Goal: Ask a question

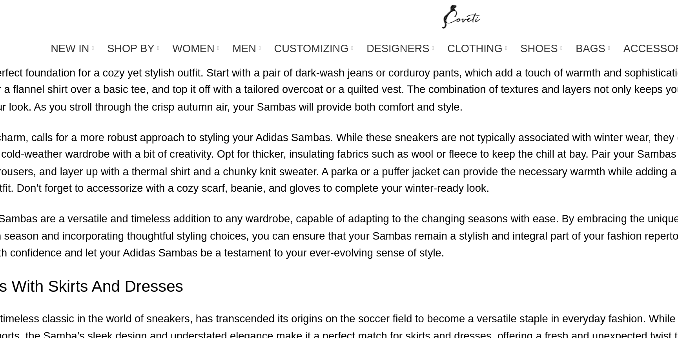
scroll to position [3191, 0]
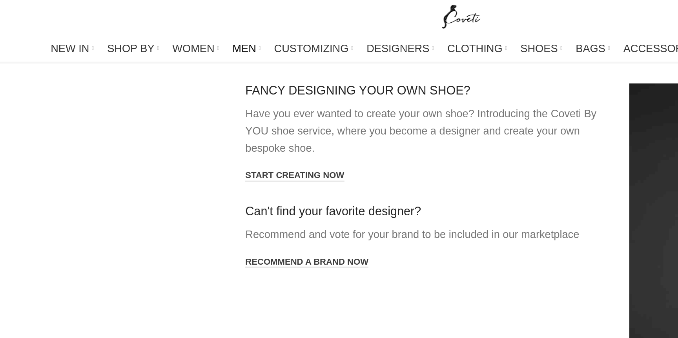
click at [219, 29] on span "MEN" at bounding box center [212, 28] width 14 height 7
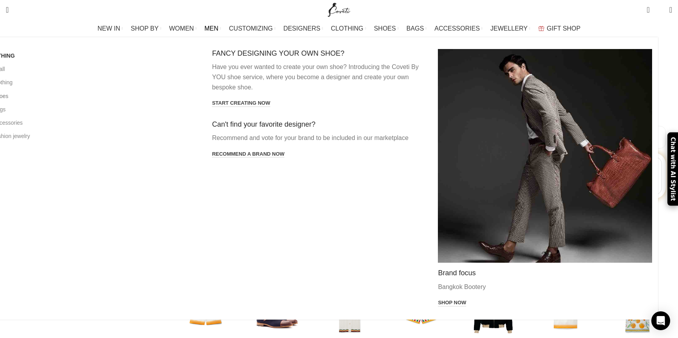
click at [118, 97] on link "All shoes" at bounding box center [93, 96] width 214 height 13
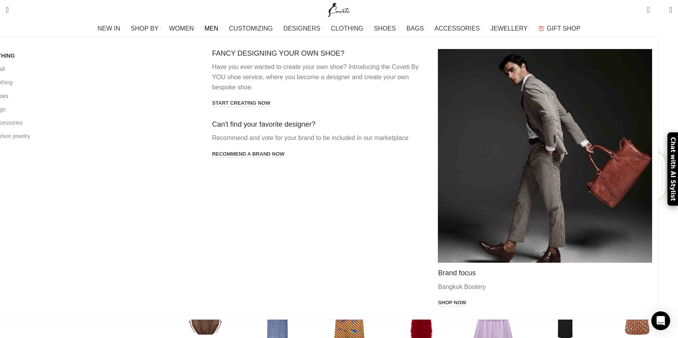
click at [113, 99] on link "All shoes" at bounding box center [93, 96] width 214 height 13
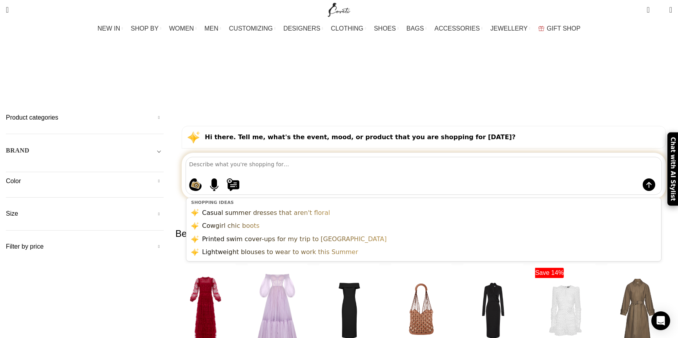
click at [353, 157] on textarea at bounding box center [425, 164] width 473 height 14
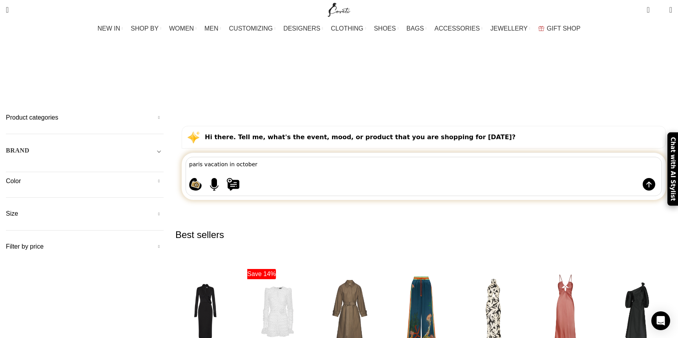
click at [240, 157] on textarea "paris vacation in october" at bounding box center [425, 163] width 473 height 13
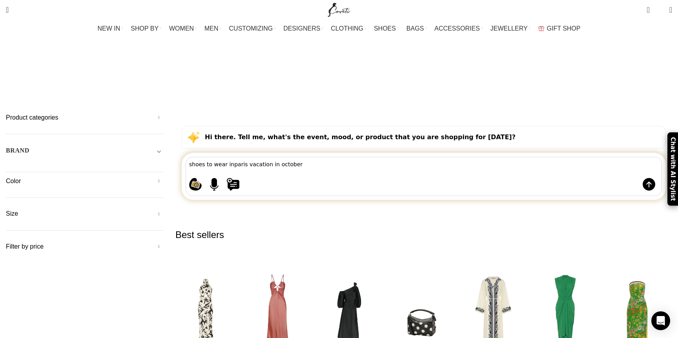
type textarea "shoes to wear in paris vacation in october"
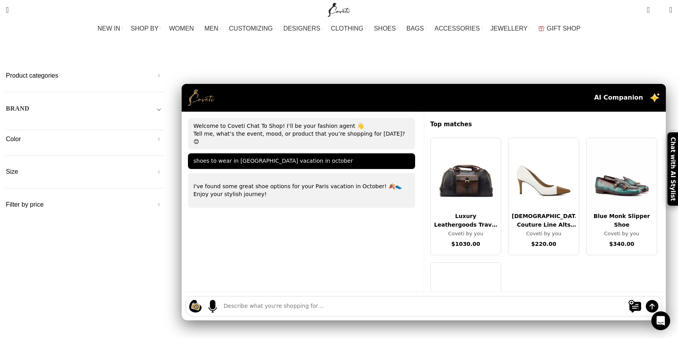
scroll to position [38, 0]
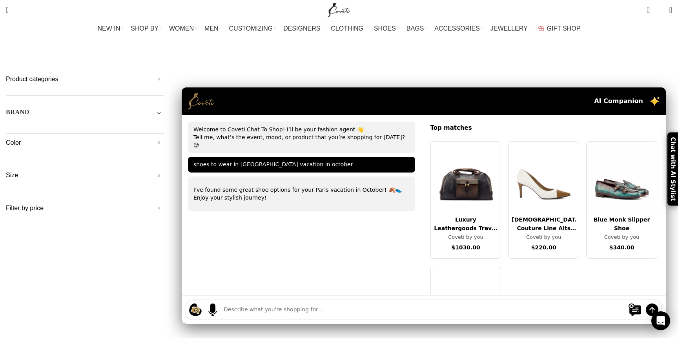
click at [358, 157] on div "shoes to wear in paris vacation in october" at bounding box center [301, 165] width 227 height 16
click at [305, 214] on div "Welcome to Coveti Chat To Shop! I’ll be your fashion agent 👋 Tell me, what’s th…" at bounding box center [303, 205] width 242 height 180
click at [301, 186] on p "I've found some great shoe options for your Paris vacation in October! 🍂👟 Enjoy…" at bounding box center [302, 194] width 216 height 16
click at [307, 186] on p "I've found some great shoe options for your Paris vacation in October! 🍂👟 Enjoy…" at bounding box center [302, 194] width 216 height 16
click at [326, 306] on textarea at bounding box center [424, 310] width 400 height 8
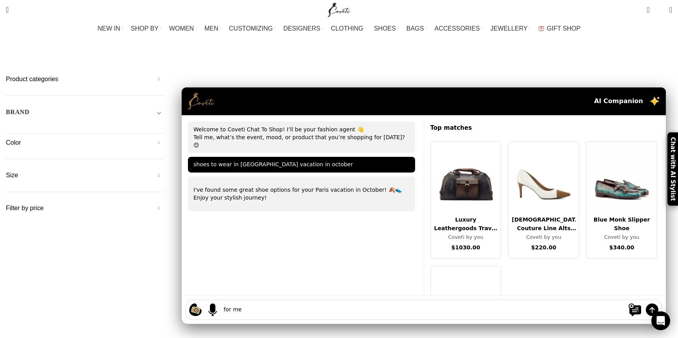
type textarea "for men"
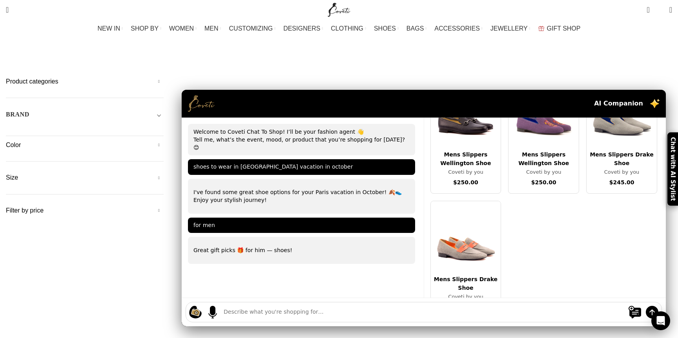
scroll to position [79, 0]
